Goal: Task Accomplishment & Management: Use online tool/utility

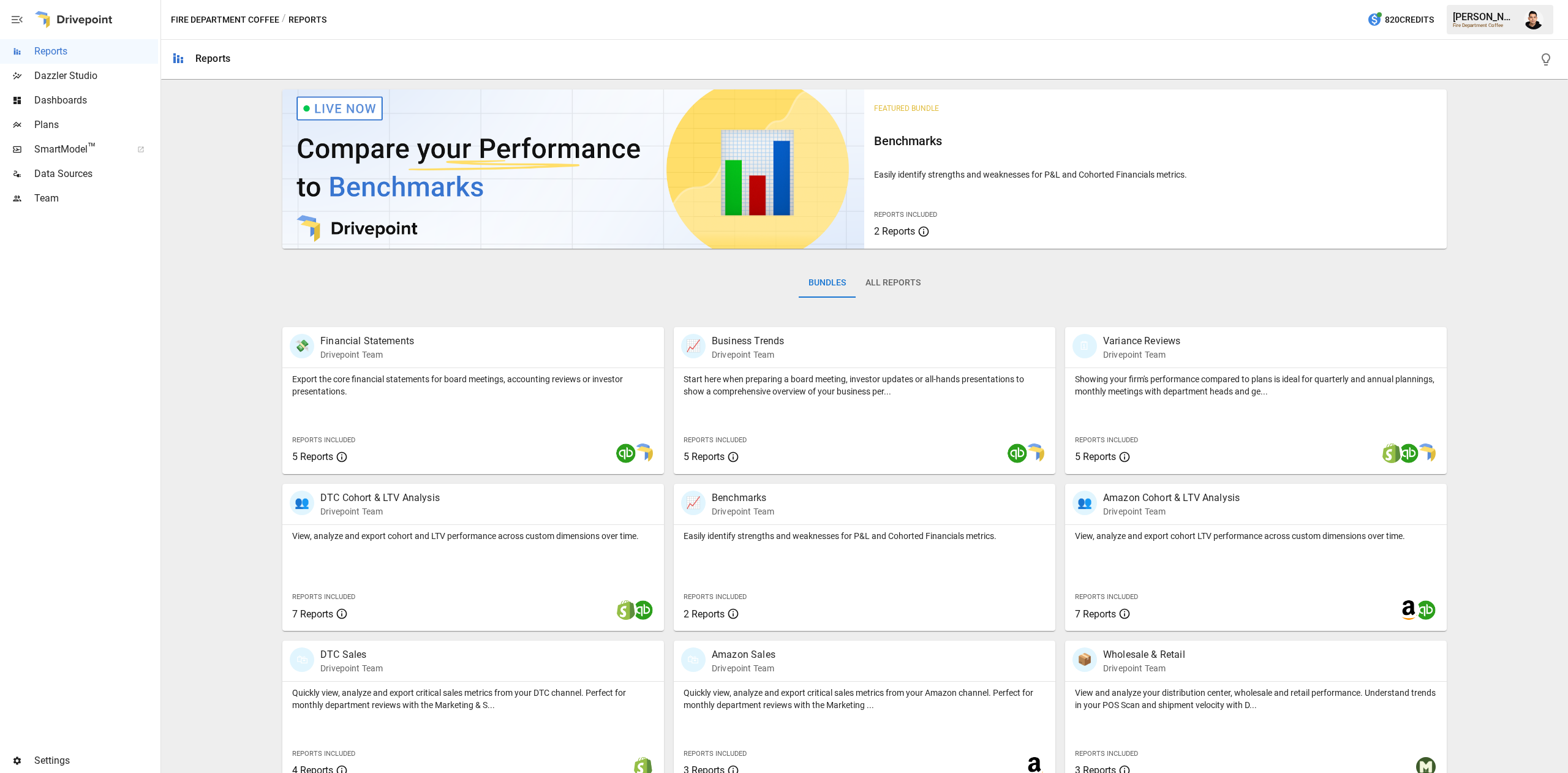
click at [79, 131] on span "Plans" at bounding box center [96, 125] width 124 height 15
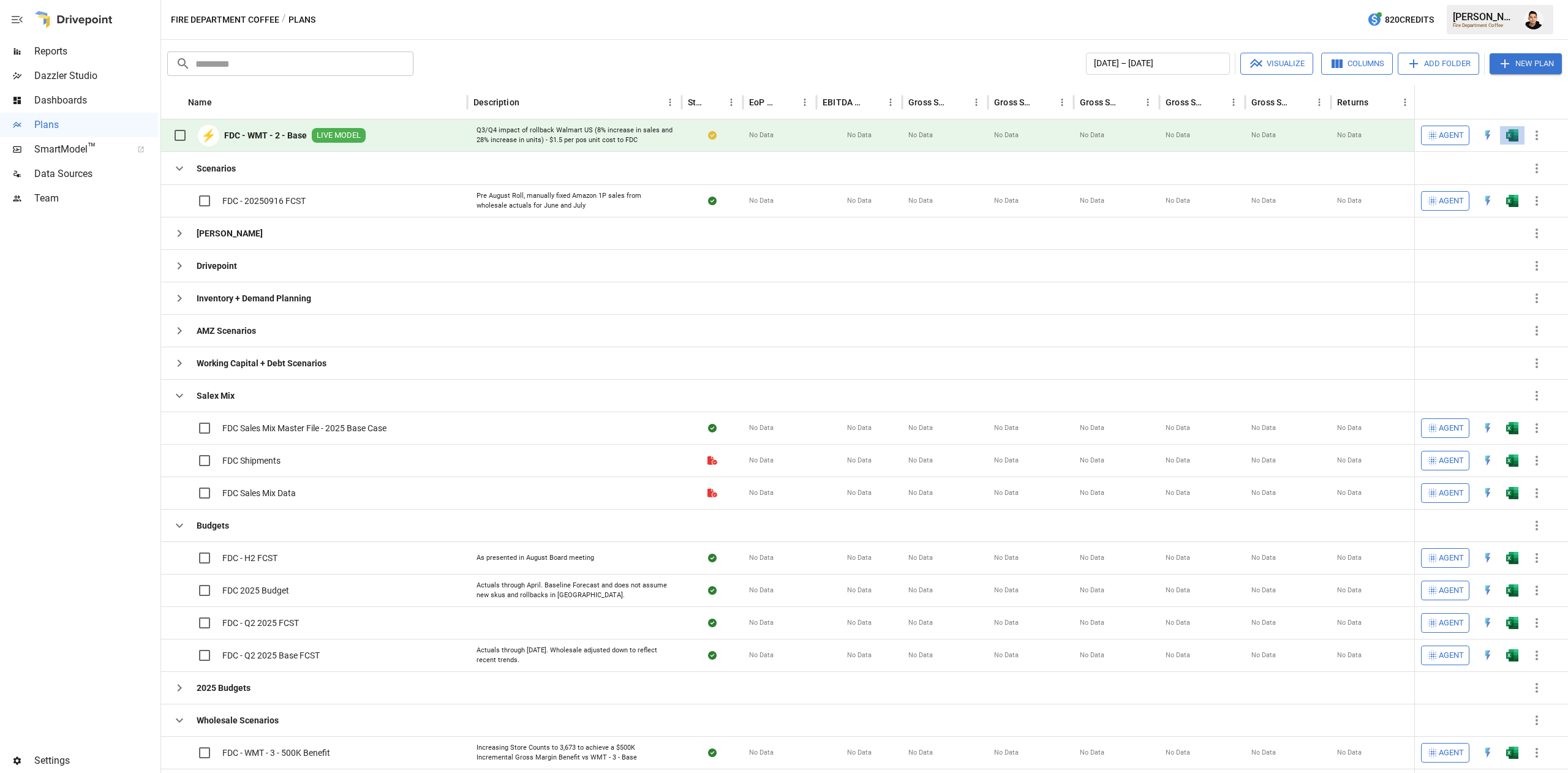
click at [1507, 128] on button "button" at bounding box center [1512, 135] width 39 height 18
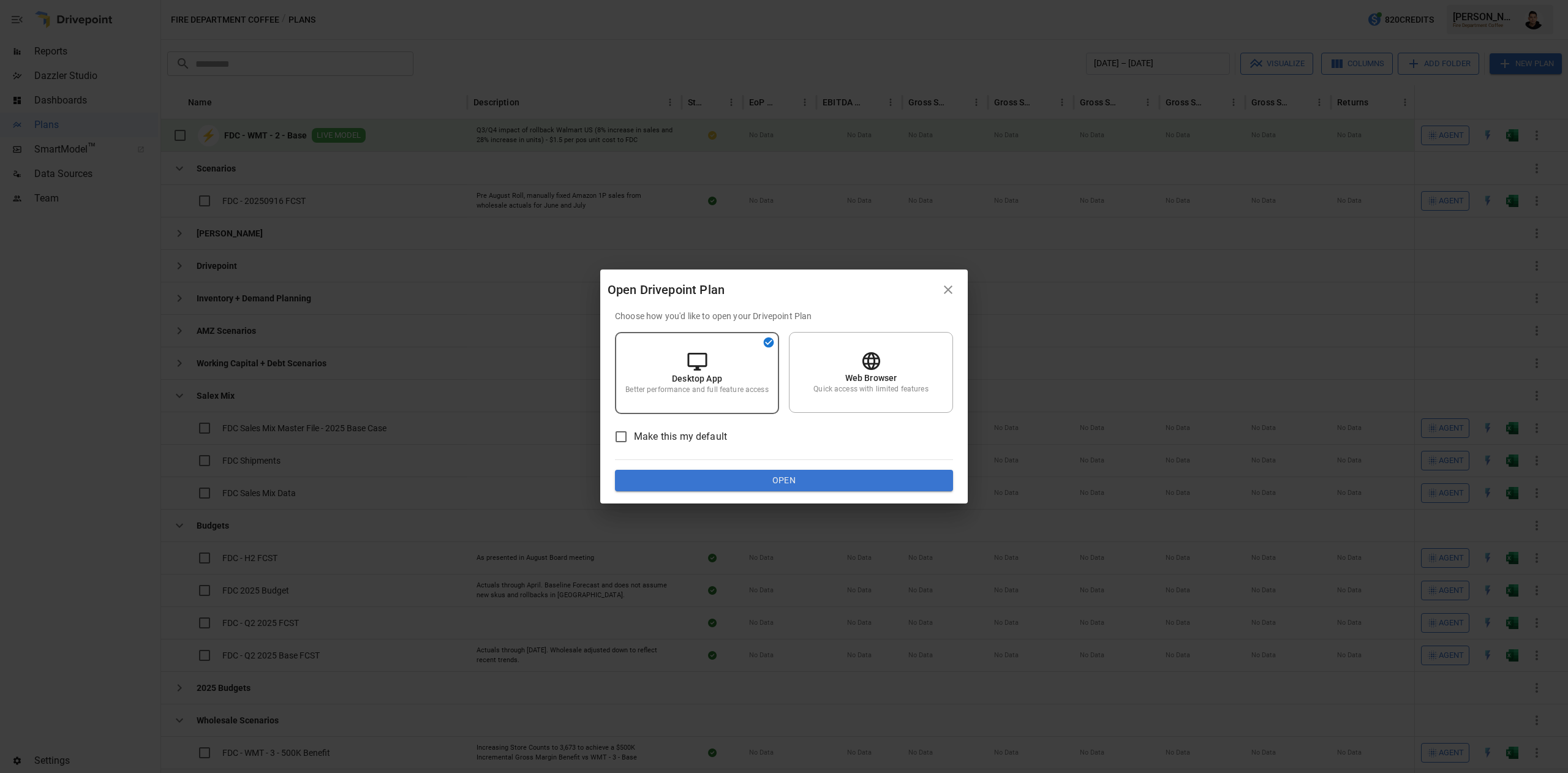
click at [903, 468] on div "Choose how you'd like to open your Drivepoint Plan Desktop App Better performan…" at bounding box center [784, 401] width 339 height 182
click at [893, 477] on button "Open" at bounding box center [784, 480] width 339 height 22
